Goal: Navigation & Orientation: Find specific page/section

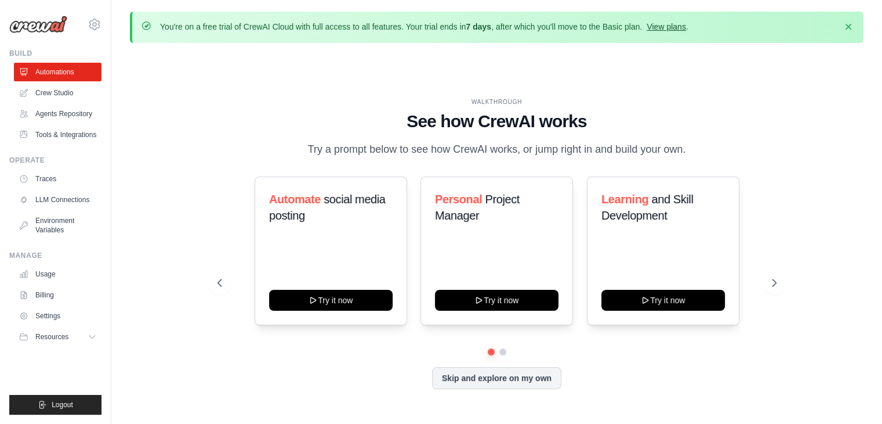
click at [663, 25] on link "View plans" at bounding box center [666, 26] width 39 height 9
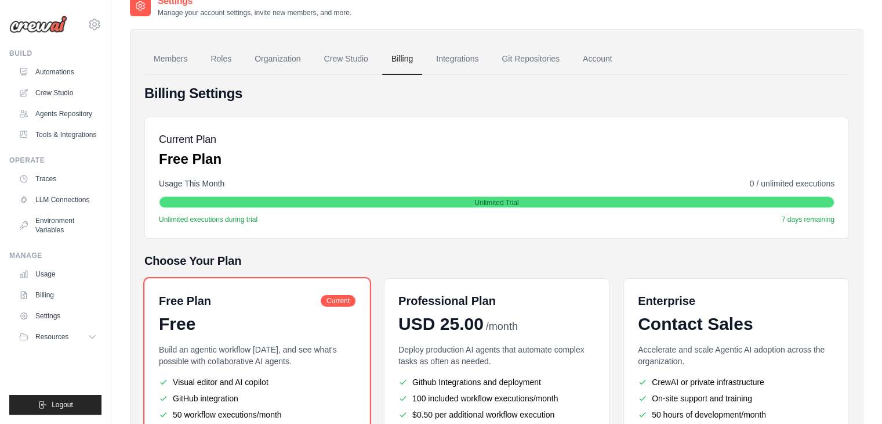
scroll to position [174, 0]
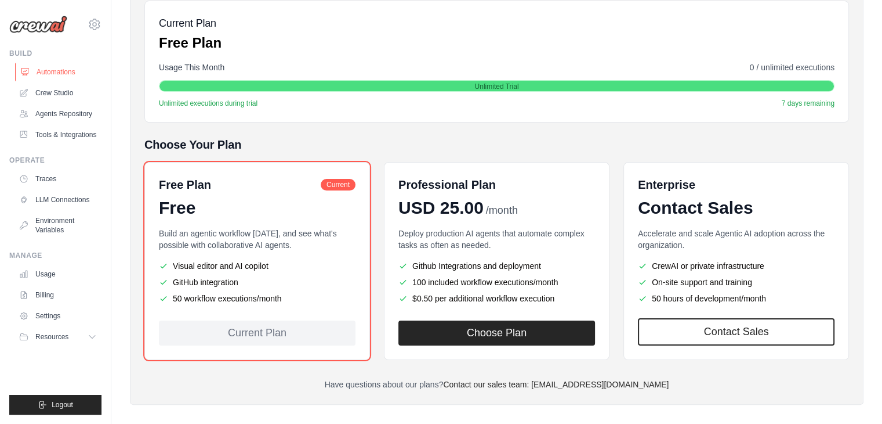
click at [67, 73] on link "Automations" at bounding box center [59, 72] width 88 height 19
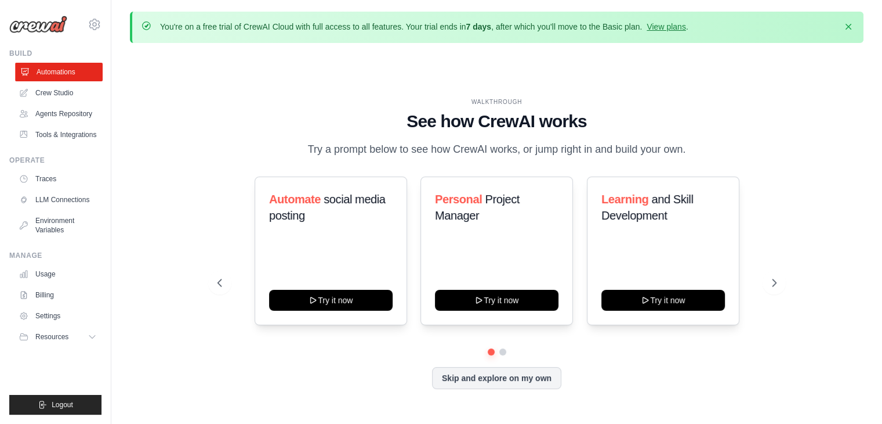
click at [54, 74] on link "Automations" at bounding box center [59, 72] width 88 height 19
click at [52, 91] on link "Crew Studio" at bounding box center [59, 93] width 88 height 19
click at [773, 283] on icon at bounding box center [776, 283] width 12 height 12
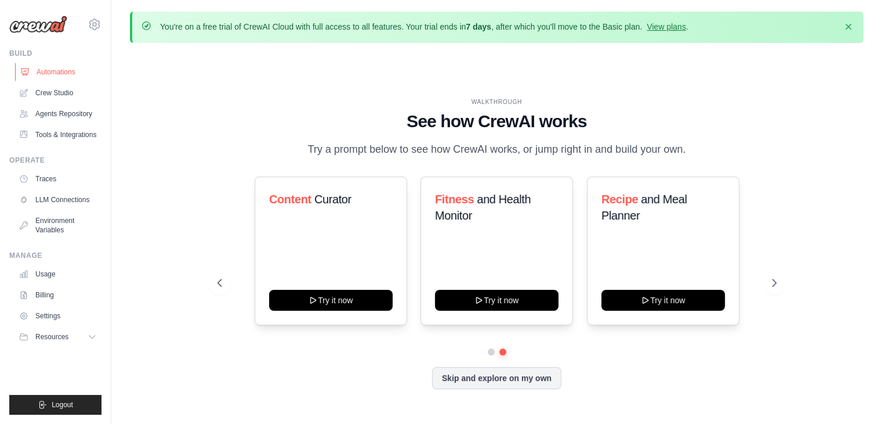
click at [58, 64] on link "Automations" at bounding box center [59, 72] width 88 height 19
